Goal: Communication & Community: Participate in discussion

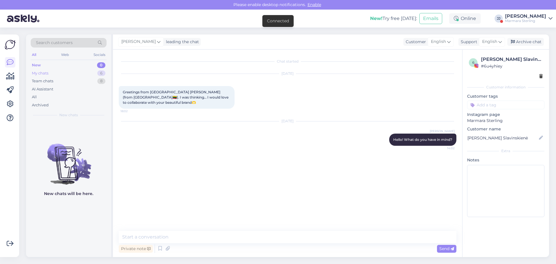
click at [44, 71] on div "My chats" at bounding box center [40, 73] width 17 height 6
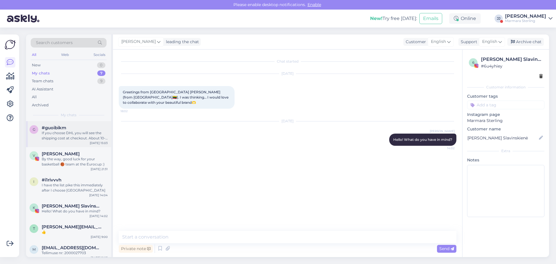
click at [54, 130] on span "#guoibikm" at bounding box center [54, 127] width 25 height 5
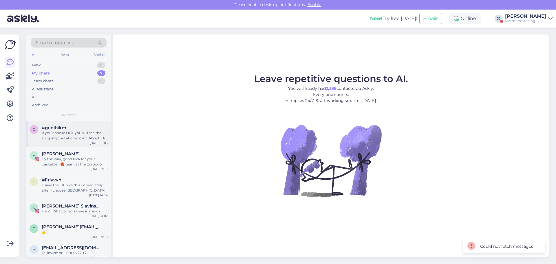
click at [54, 129] on span "#guoibikm" at bounding box center [54, 127] width 25 height 5
click at [62, 161] on div "By the way, good luck for your basketball 🏀 team at the Eurocup :)" at bounding box center [75, 161] width 66 height 10
click at [65, 138] on div "If you choose DHL you will see the shipping cost at checkout. About 10-15 eur. …" at bounding box center [75, 135] width 66 height 10
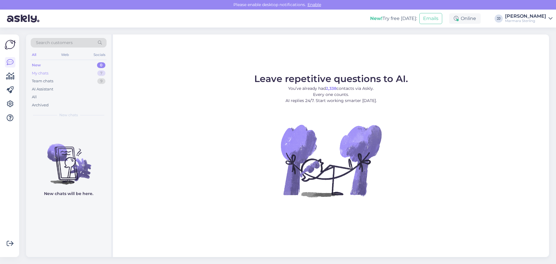
click at [57, 74] on div "My chats 7" at bounding box center [69, 73] width 76 height 8
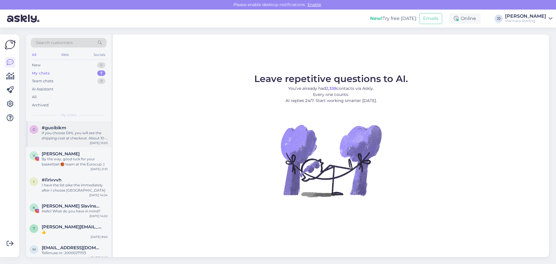
click at [60, 133] on div "If you choose DHL you will see the shipping cost at checkout. About 10-15 eur. …" at bounding box center [75, 135] width 66 height 10
